Goal: Information Seeking & Learning: Learn about a topic

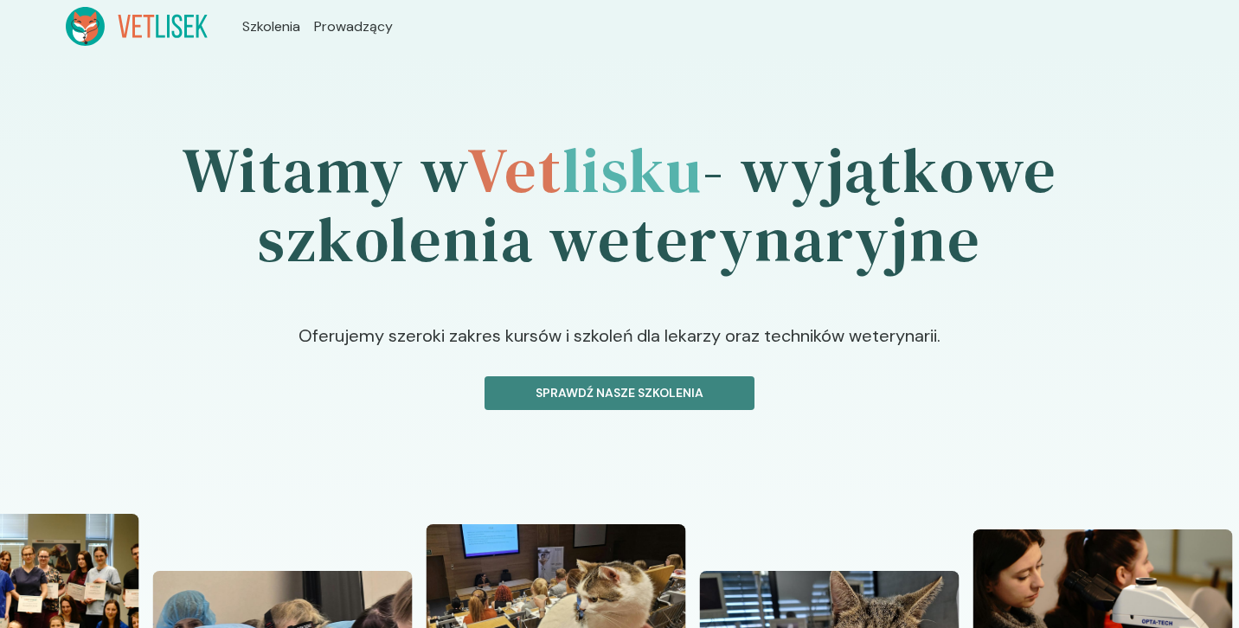
click at [743, 395] on button "Sprawdź nasze szkolenia" at bounding box center [620, 393] width 270 height 34
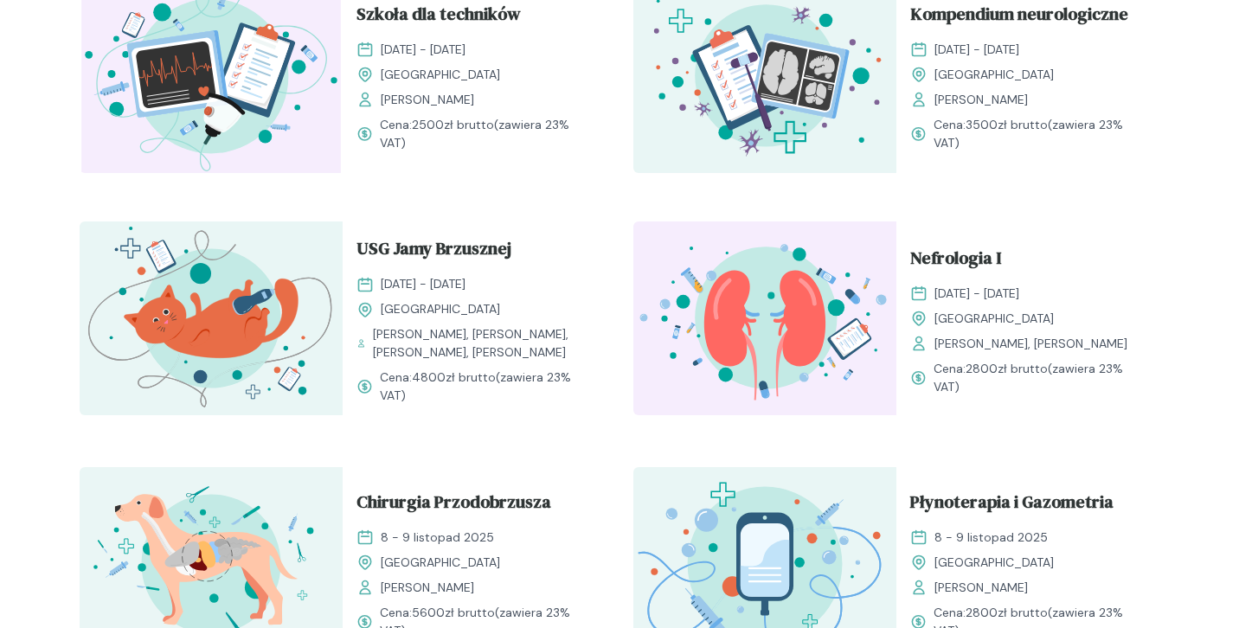
scroll to position [670, 0]
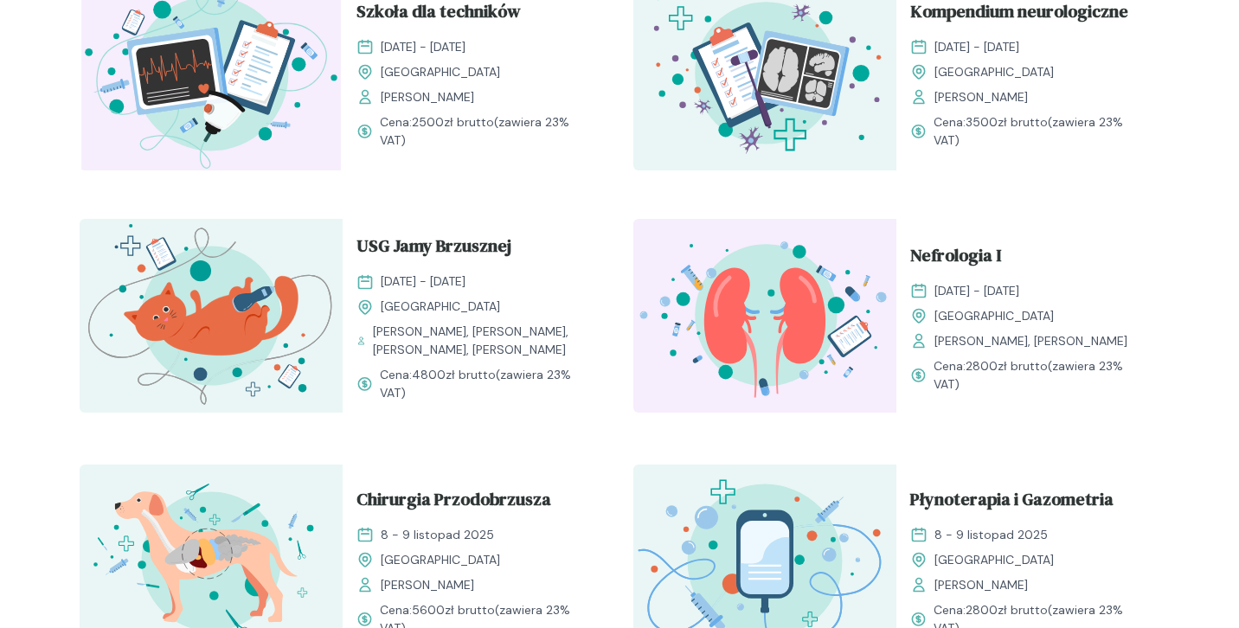
click at [834, 93] on img at bounding box center [764, 74] width 263 height 194
click at [946, 14] on span "Kompendium neurologiczne" at bounding box center [1019, 14] width 218 height 33
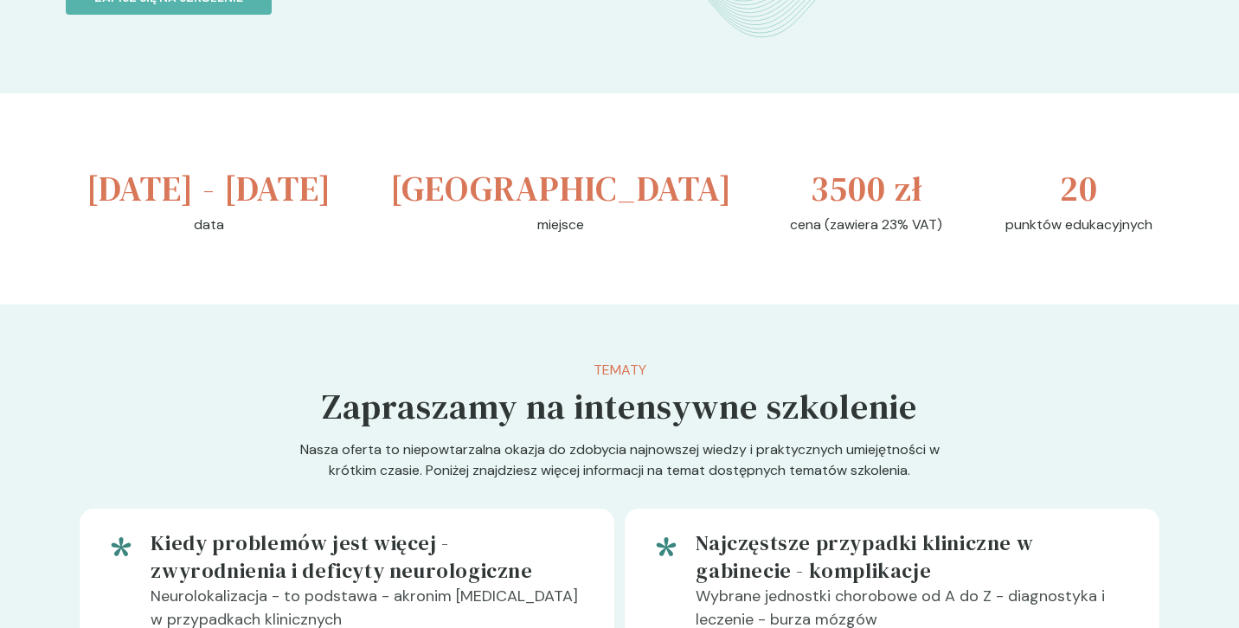
scroll to position [624, 0]
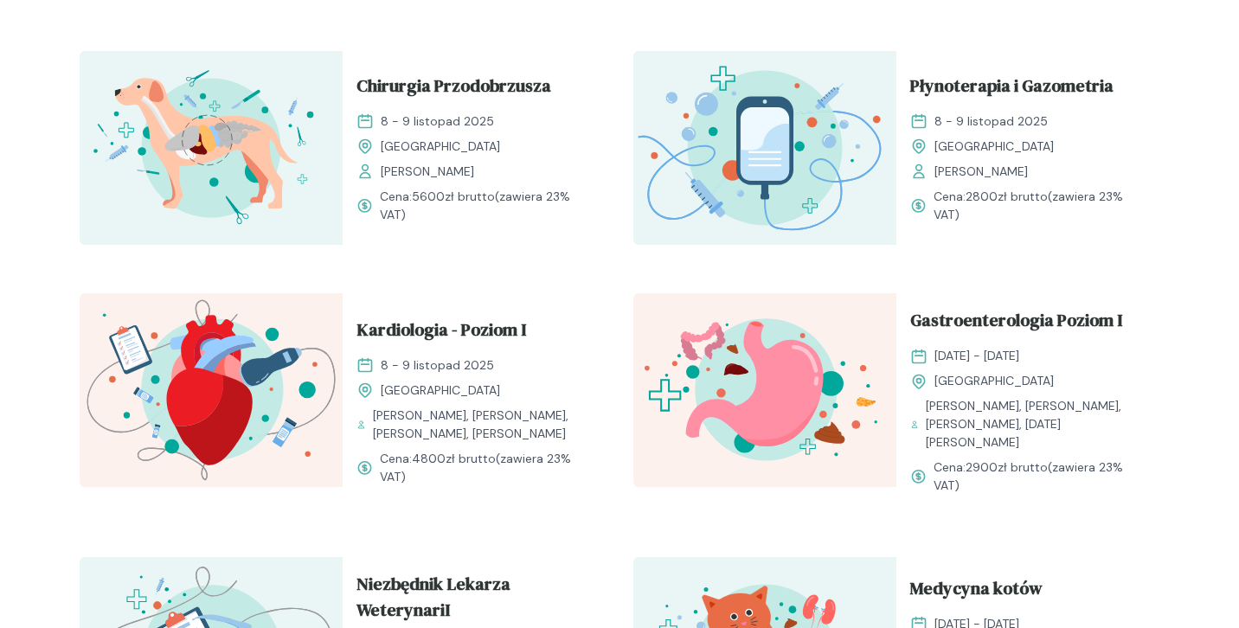
scroll to position [1085, 0]
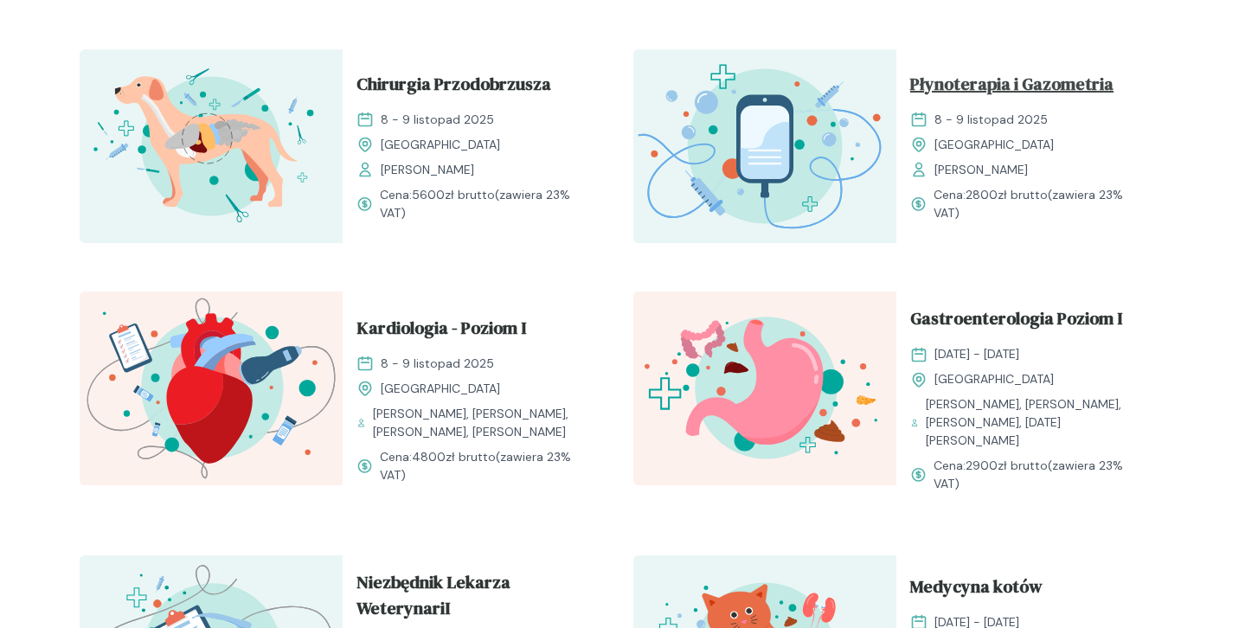
click at [996, 86] on span "Płynoterapia i Gazometria" at bounding box center [1011, 87] width 203 height 33
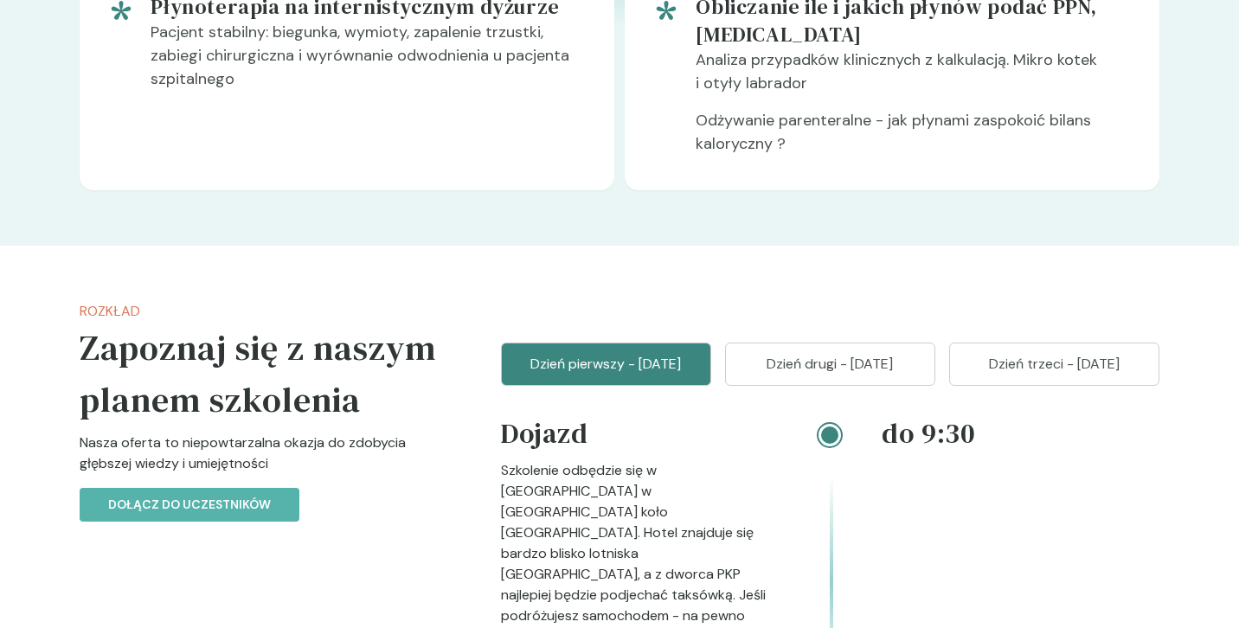
scroll to position [1623, 0]
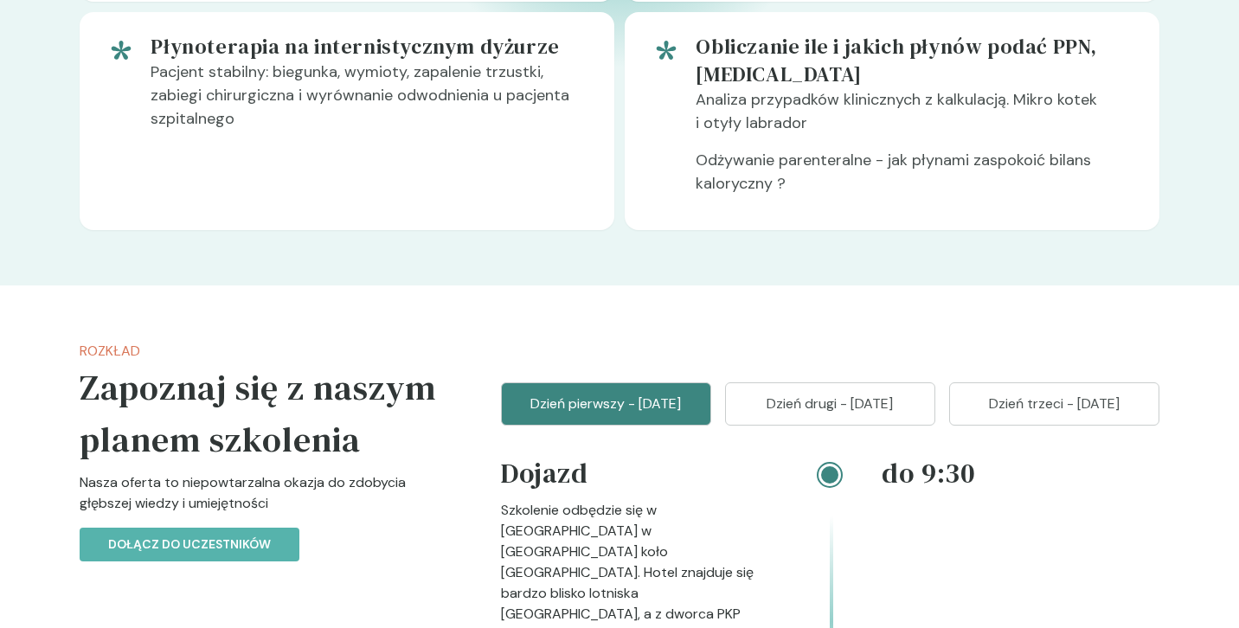
click at [833, 415] on p "Dzień drugi - [DATE]" at bounding box center [830, 404] width 167 height 21
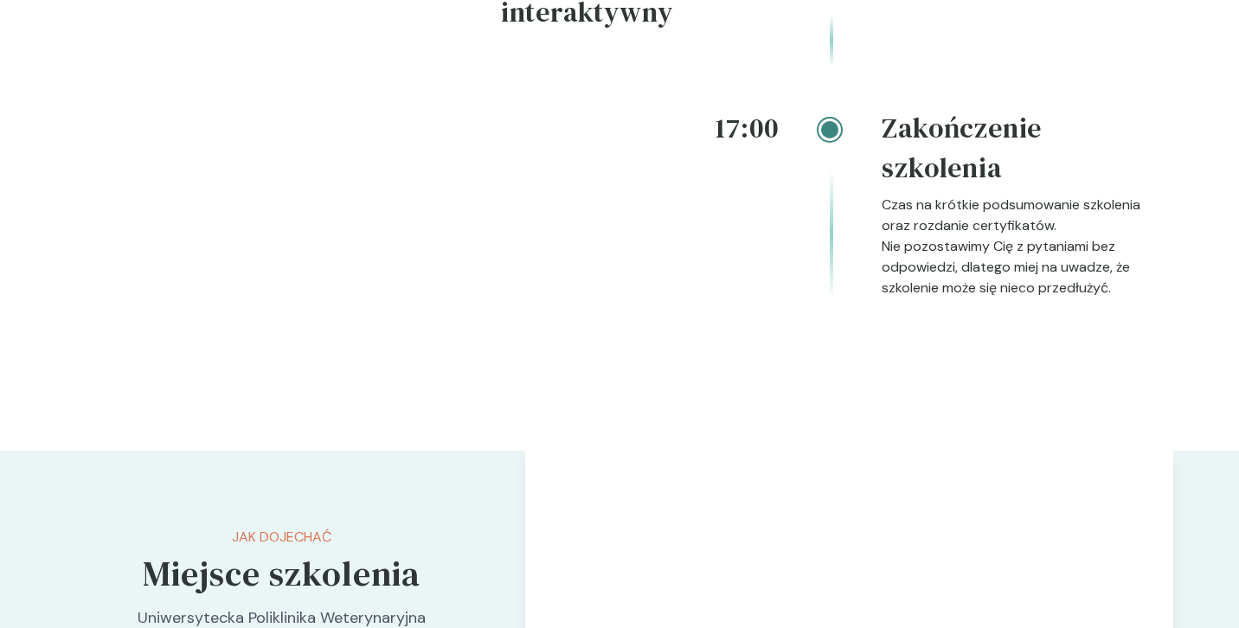
scroll to position [1833, 0]
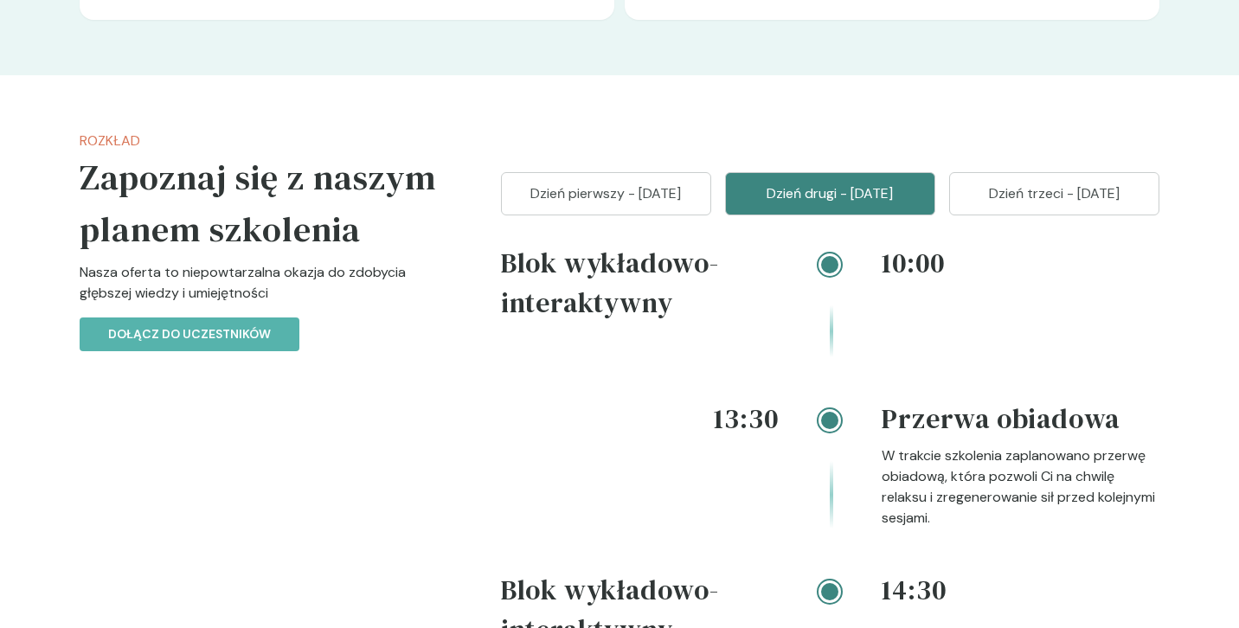
click at [1045, 215] on button "Dzień trzeci - [DATE]" at bounding box center [1054, 193] width 210 height 43
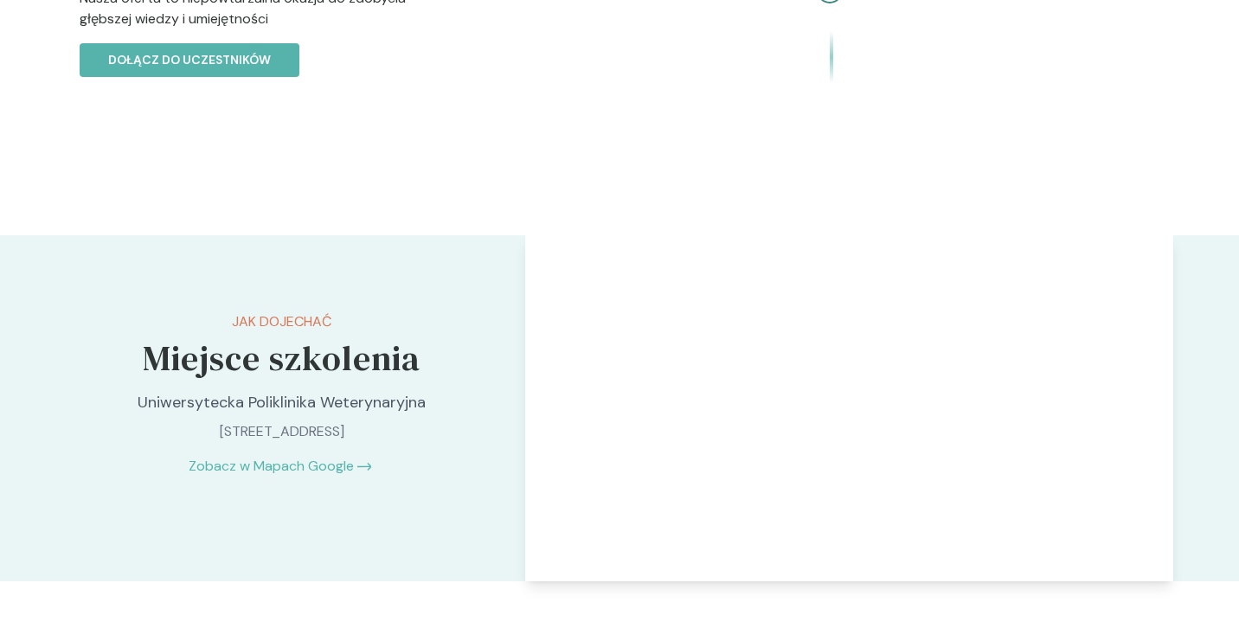
scroll to position [2110, 0]
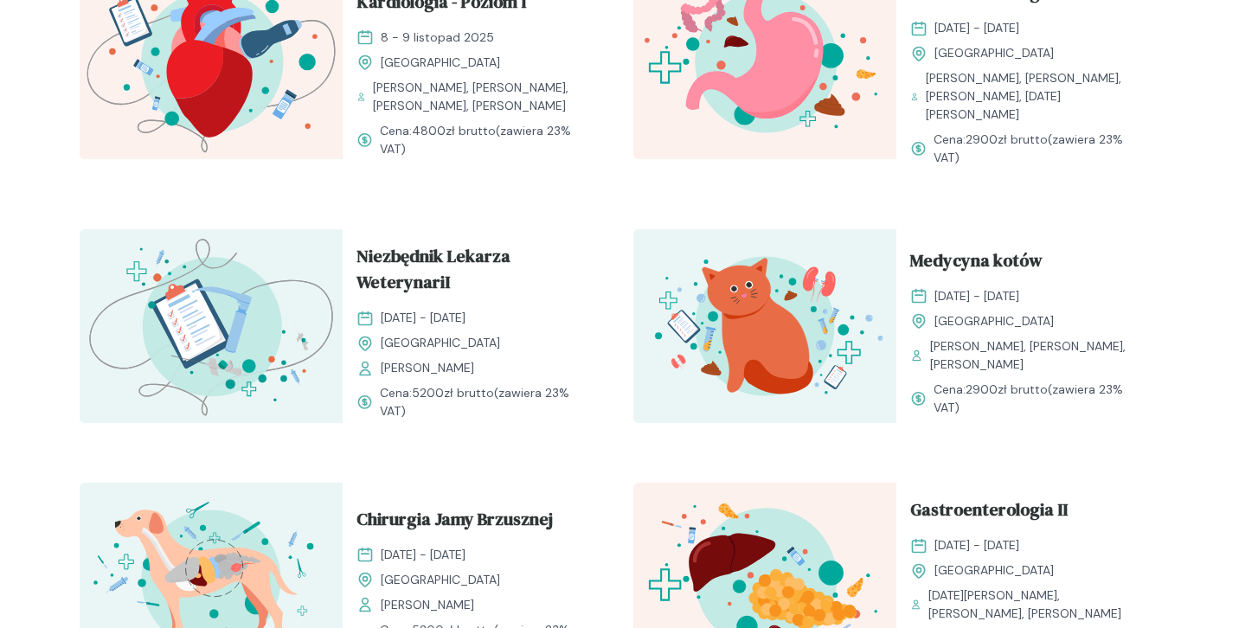
scroll to position [1413, 0]
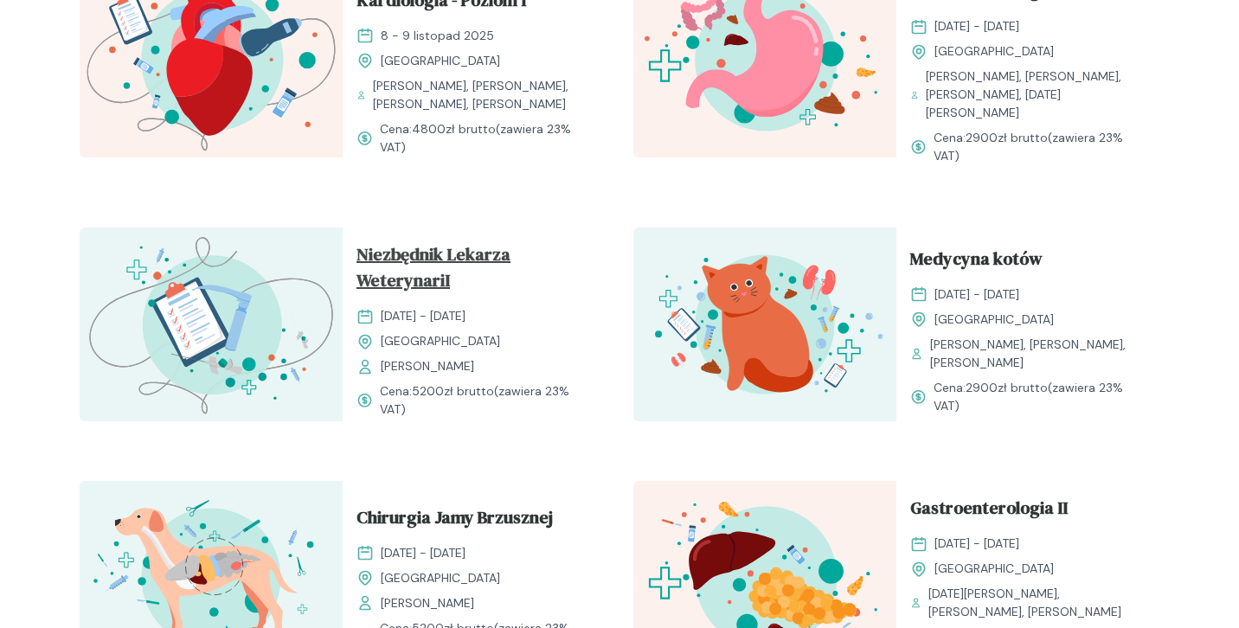
click at [430, 261] on span "Niezbędnik Lekarza WeterynariI" at bounding box center [474, 270] width 235 height 59
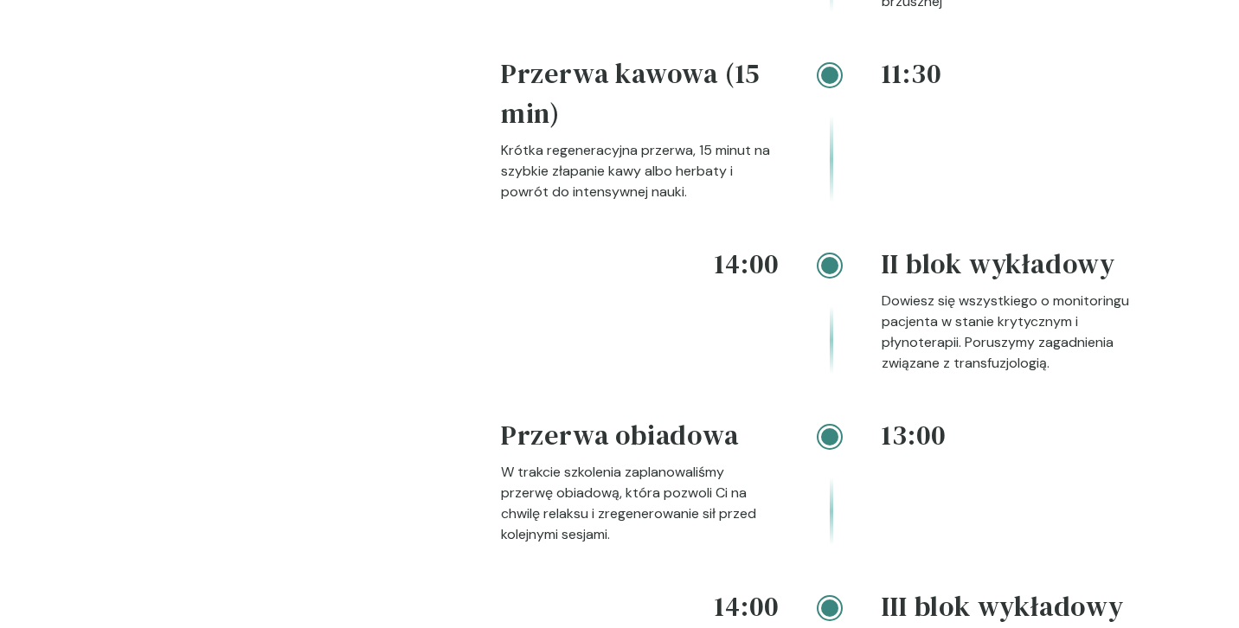
scroll to position [2671, 0]
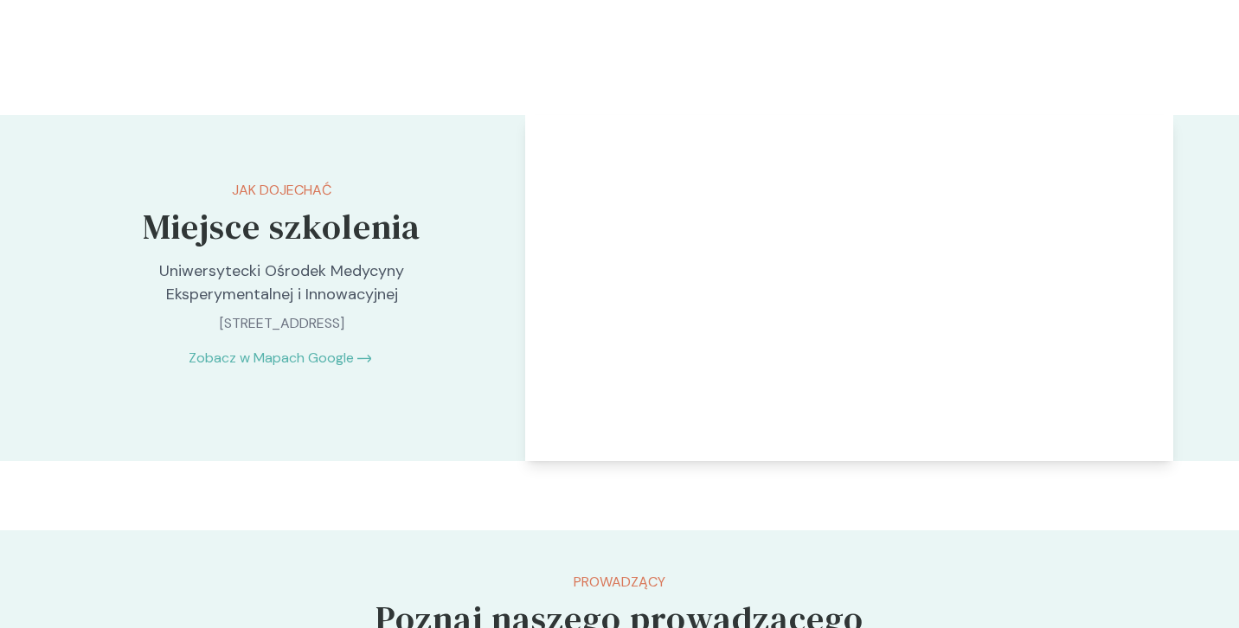
scroll to position [3417, 0]
